Goal: Information Seeking & Learning: Learn about a topic

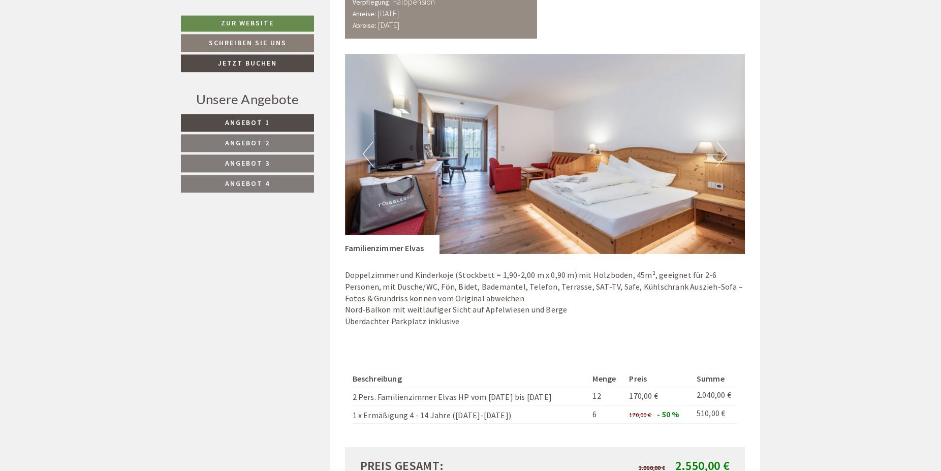
scroll to position [725, 0]
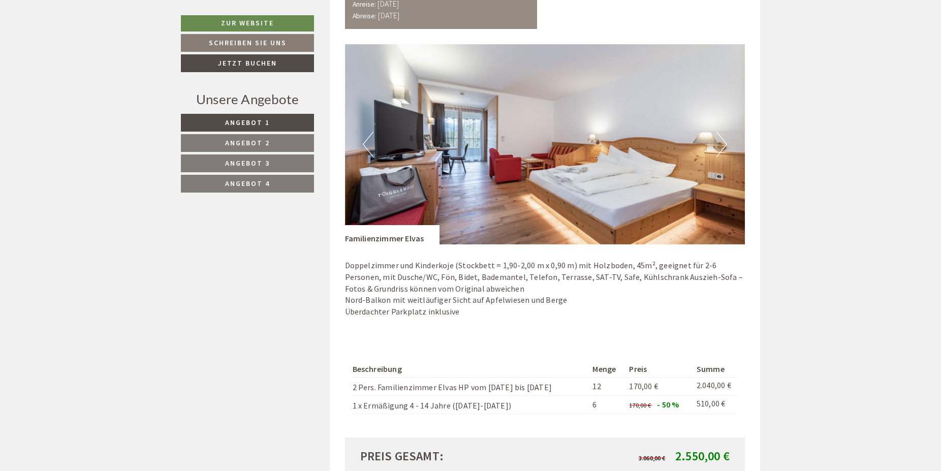
click at [233, 139] on span "Angebot 2" at bounding box center [247, 142] width 45 height 9
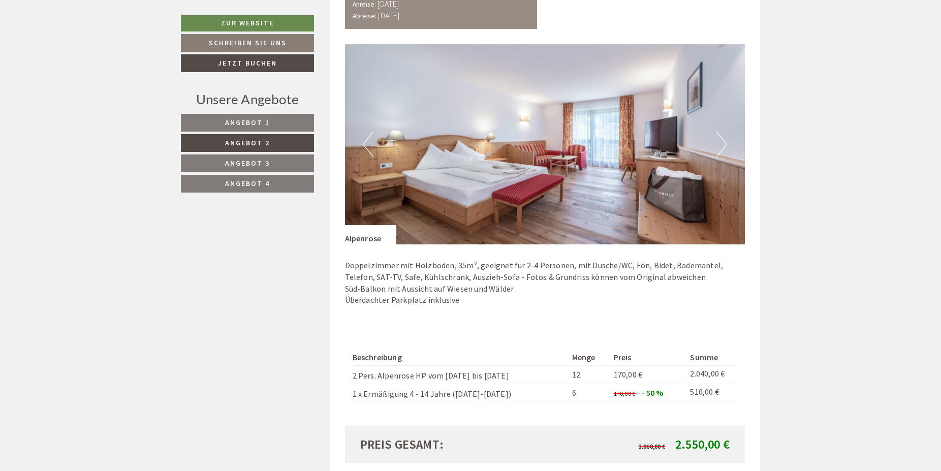
scroll to position [611, 0]
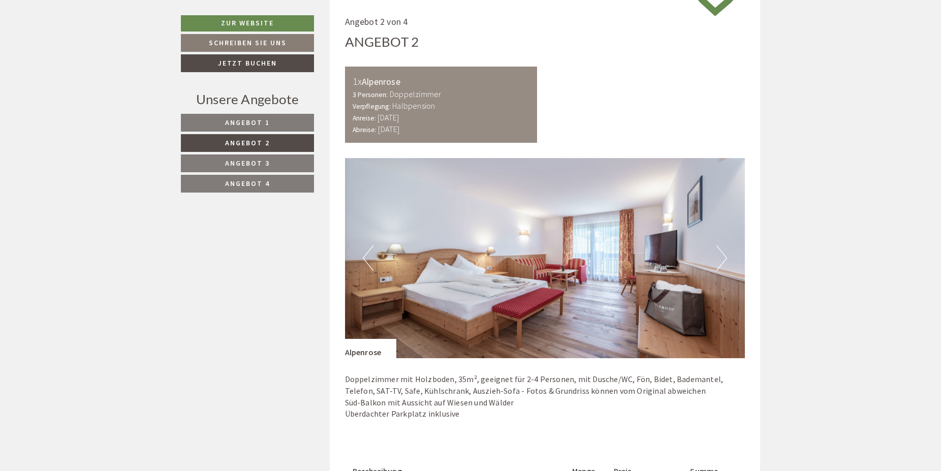
click at [236, 161] on span "Angebot 3" at bounding box center [247, 162] width 45 height 9
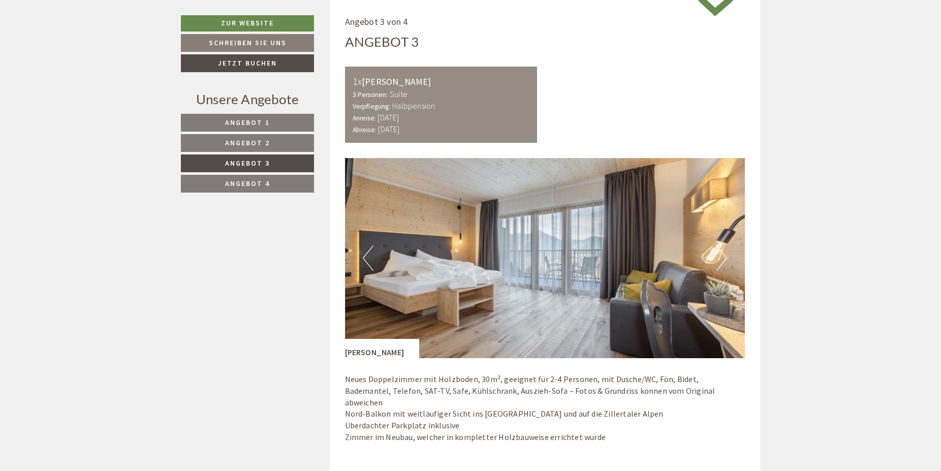
click at [241, 181] on span "Angebot 4" at bounding box center [247, 183] width 45 height 9
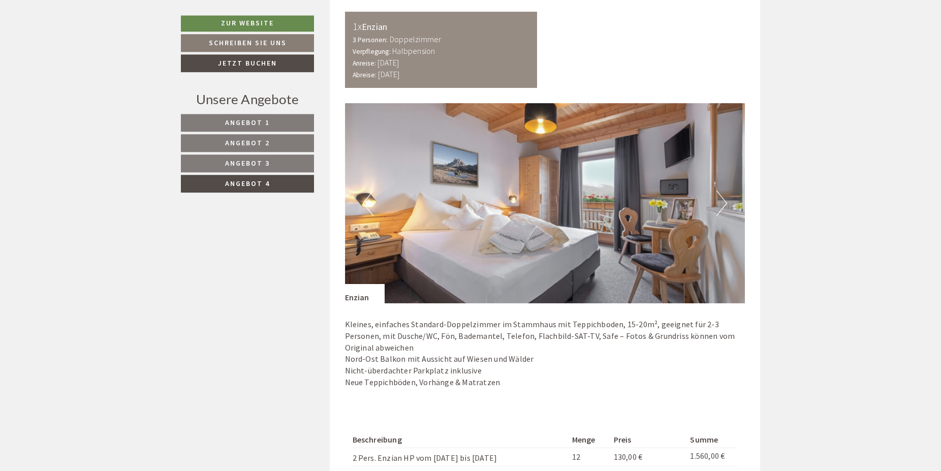
scroll to position [663, 0]
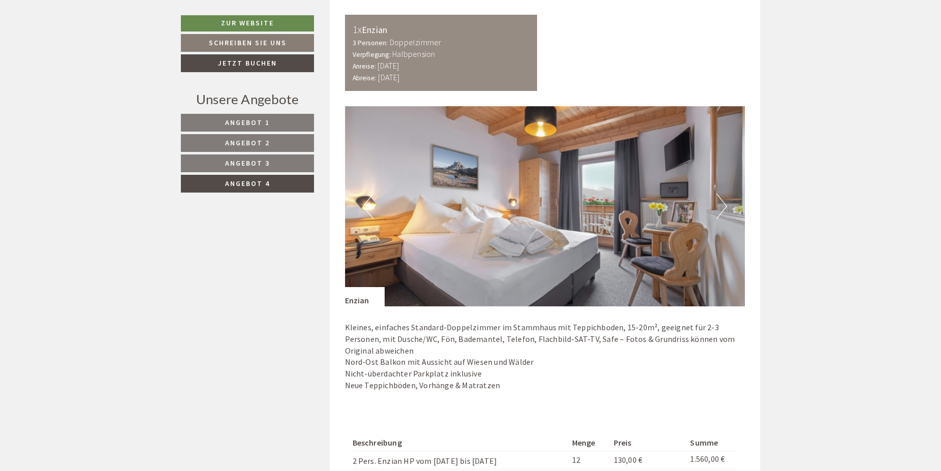
click at [269, 164] on span "Angebot 3" at bounding box center [247, 162] width 45 height 9
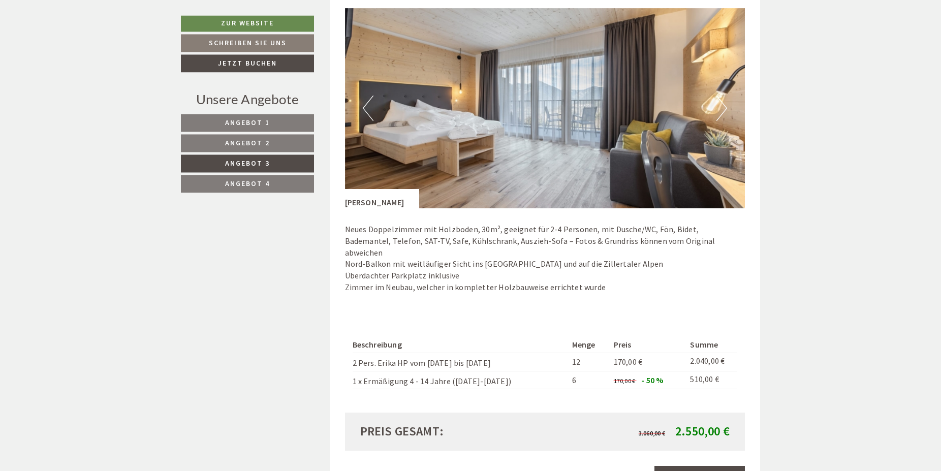
scroll to position [715, 0]
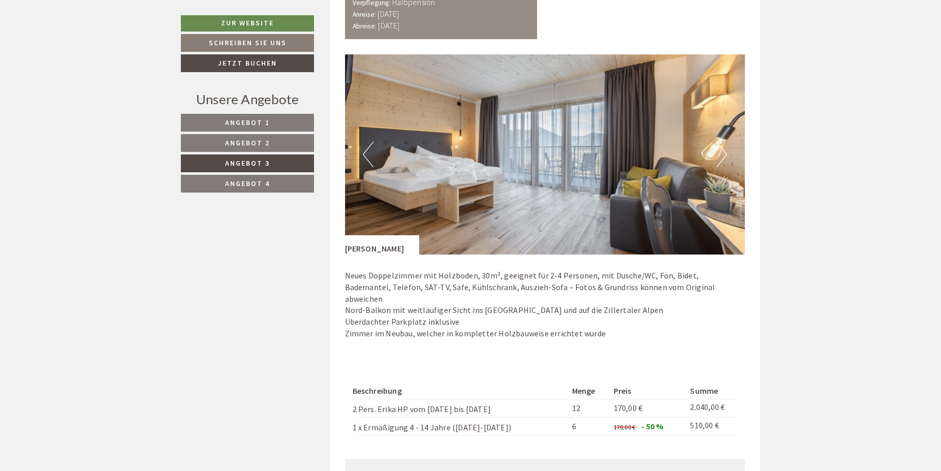
click at [722, 160] on button "Next" at bounding box center [721, 154] width 11 height 25
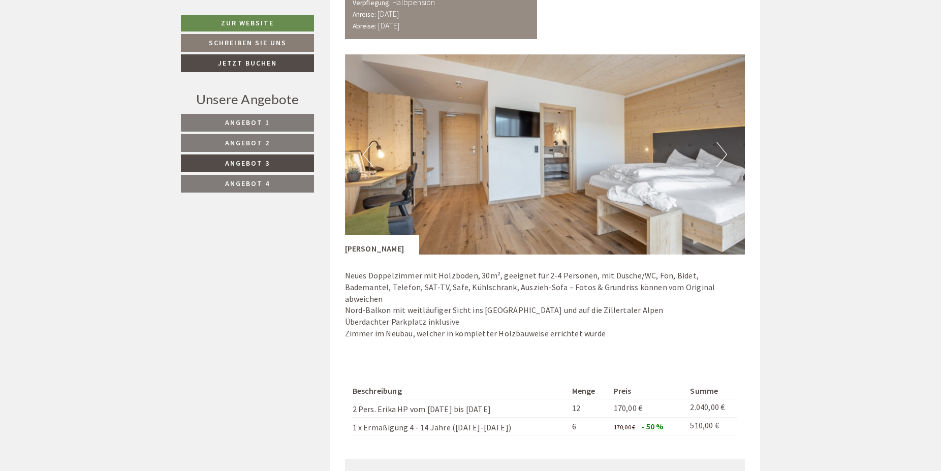
click at [722, 160] on button "Next" at bounding box center [721, 154] width 11 height 25
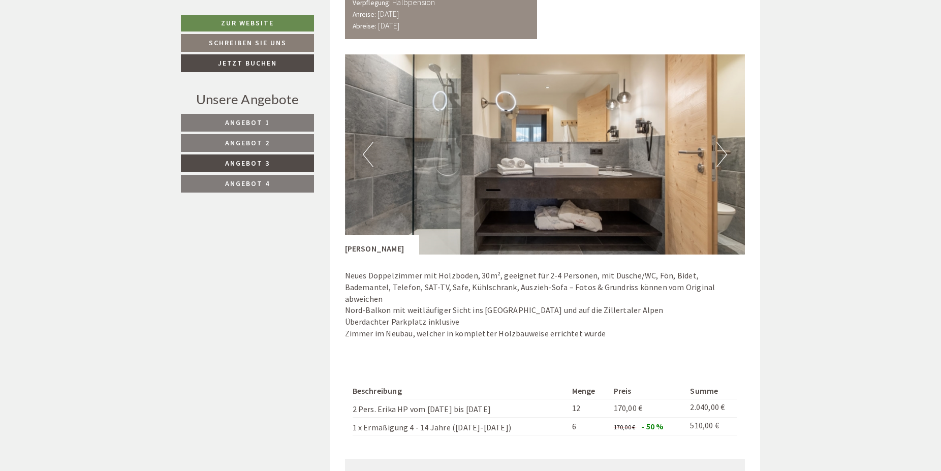
click at [722, 160] on button "Next" at bounding box center [721, 154] width 11 height 25
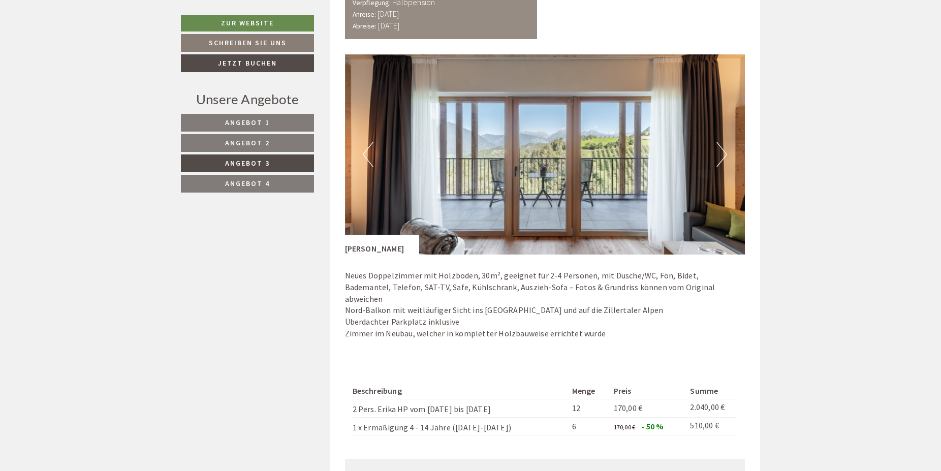
click at [722, 160] on button "Next" at bounding box center [721, 154] width 11 height 25
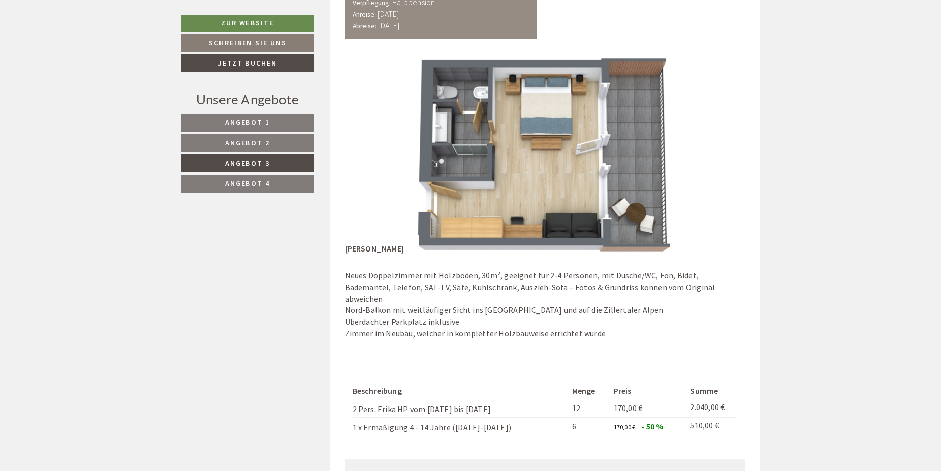
click at [722, 160] on button "Next" at bounding box center [721, 154] width 11 height 25
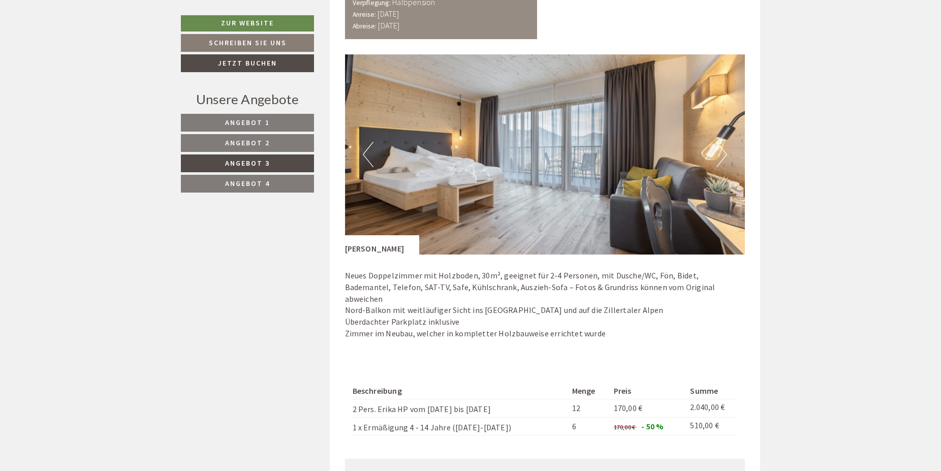
click at [722, 160] on button "Next" at bounding box center [721, 154] width 11 height 25
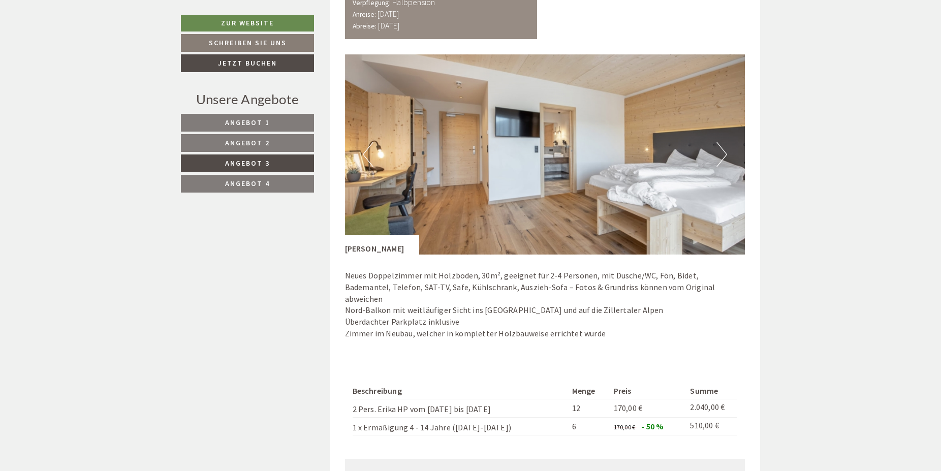
click at [722, 160] on button "Next" at bounding box center [721, 154] width 11 height 25
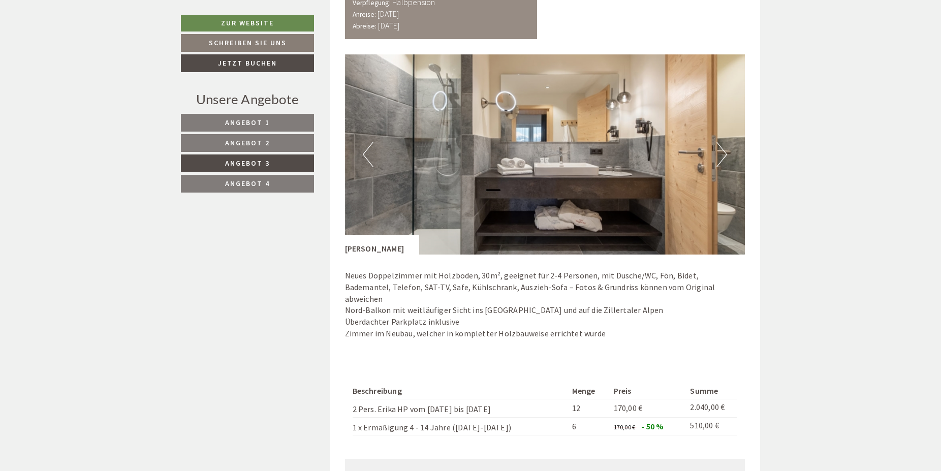
click at [722, 160] on button "Next" at bounding box center [721, 154] width 11 height 25
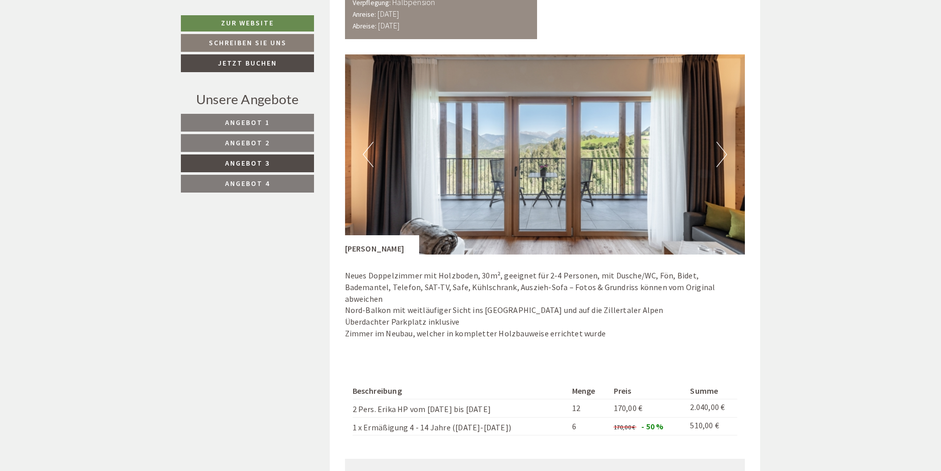
click at [722, 160] on button "Next" at bounding box center [721, 154] width 11 height 25
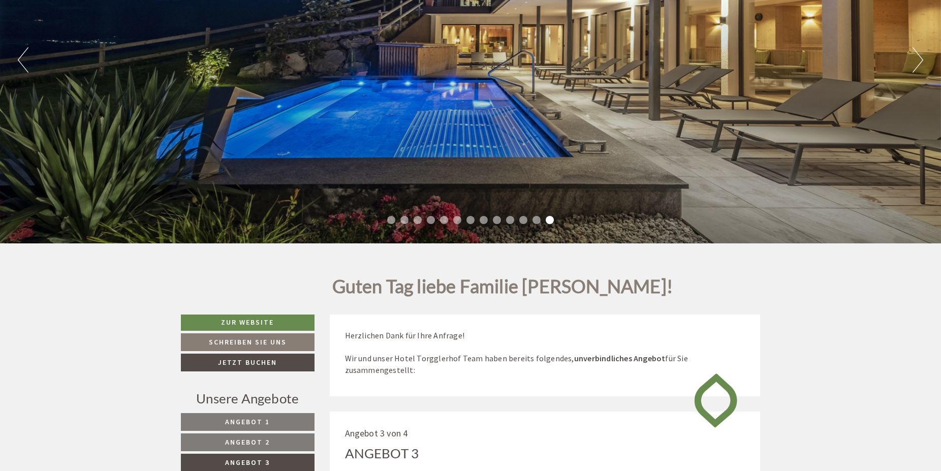
scroll to position [145, 0]
